Goal: Task Accomplishment & Management: Use online tool/utility

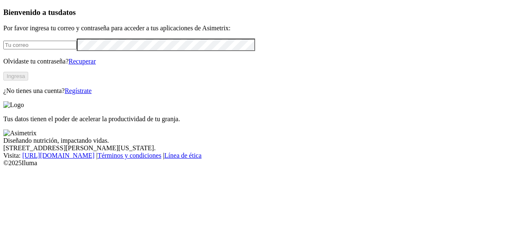
click at [68, 49] on input "email" at bounding box center [39, 45] width 73 height 9
type input "[PERSON_NAME][EMAIL_ADDRESS][PERSON_NAME][DOMAIN_NAME]"
click input "submit" at bounding box center [0, 0] width 0 height 0
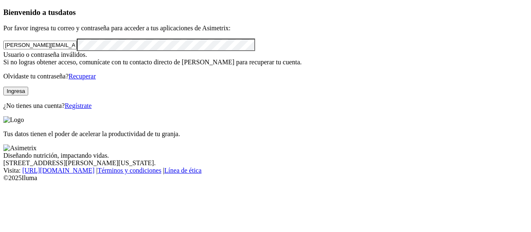
click input "submit" at bounding box center [0, 0] width 0 height 0
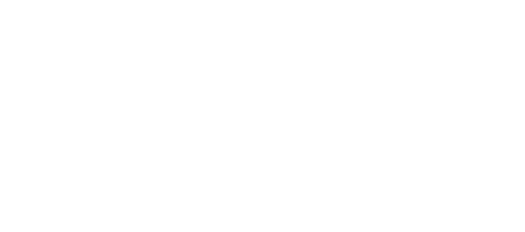
scroll to position [0, 0]
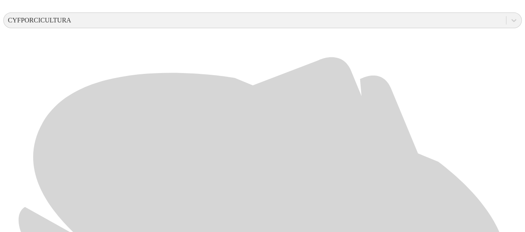
scroll to position [325, 0]
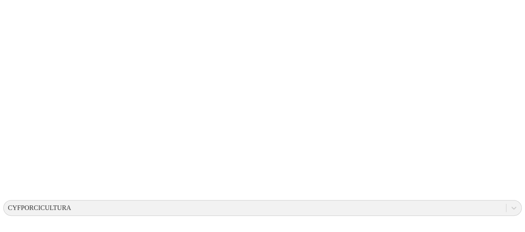
scroll to position [0, 0]
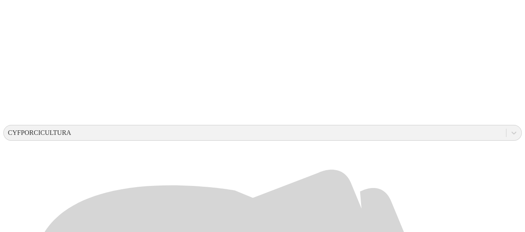
scroll to position [216, 0]
